Goal: Information Seeking & Learning: Learn about a topic

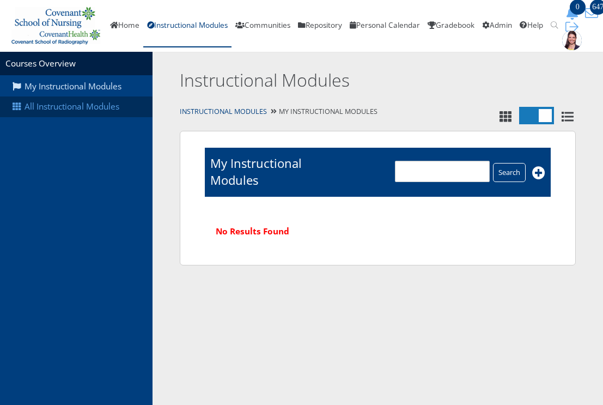
click at [74, 111] on link "All Instructional Modules" at bounding box center [76, 106] width 152 height 21
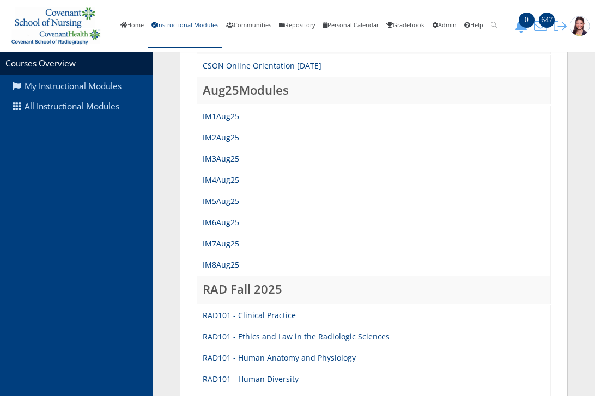
scroll to position [272, 0]
click at [214, 262] on link "IM8Aug25" at bounding box center [221, 264] width 36 height 10
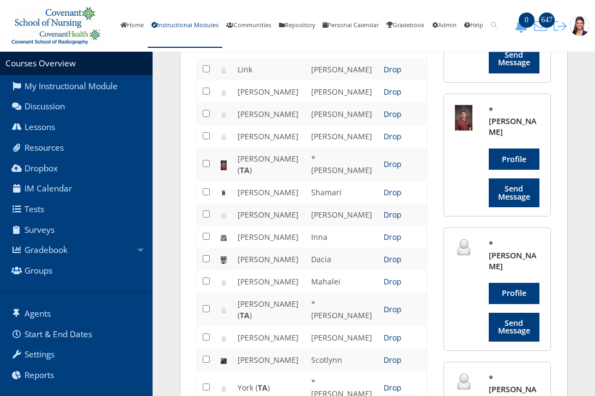
scroll to position [926, 0]
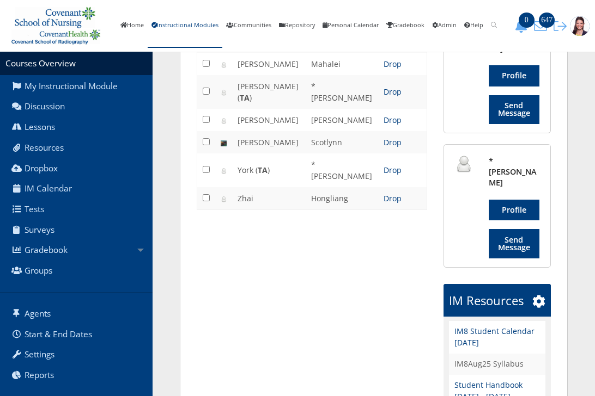
click at [483, 358] on link "IM8Aug25 Syllabus" at bounding box center [488, 363] width 69 height 11
